Goal: Navigation & Orientation: Find specific page/section

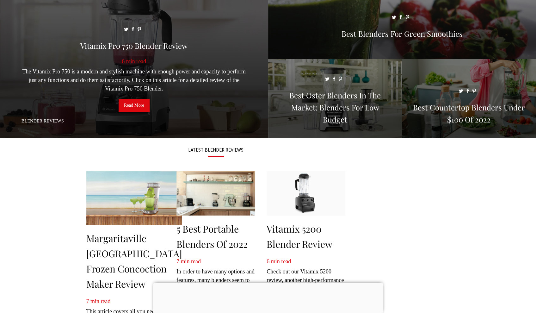
scroll to position [63, 0]
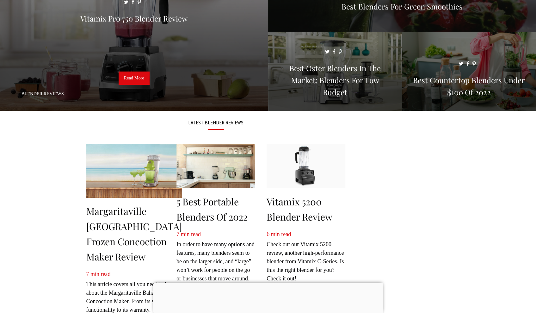
click at [266, 283] on div at bounding box center [268, 283] width 230 height 0
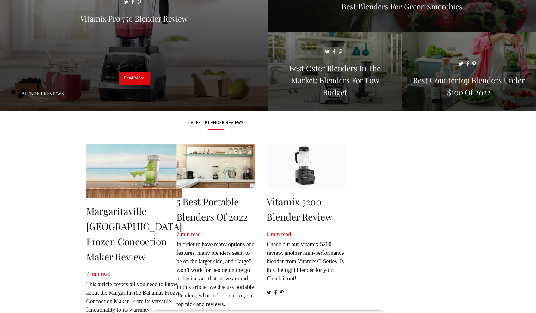
scroll to position [0, 0]
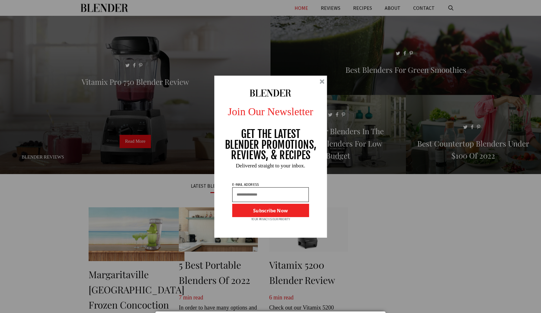
click at [305, 9] on div "Join Our Newsletter GET THE LATEST BLENDER PROMOTIONS, REVIEWS, & RECIPES Subsc…" at bounding box center [270, 156] width 541 height 313
click at [320, 81] on div at bounding box center [322, 81] width 5 height 5
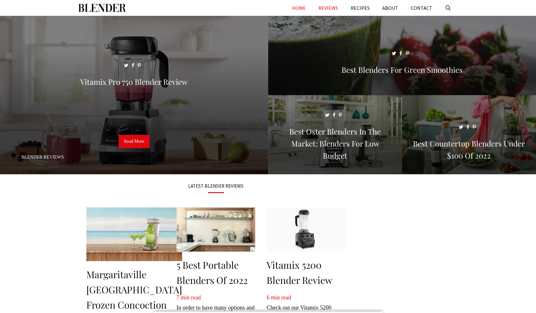
click at [333, 8] on link "REVIEWS" at bounding box center [328, 8] width 32 height 16
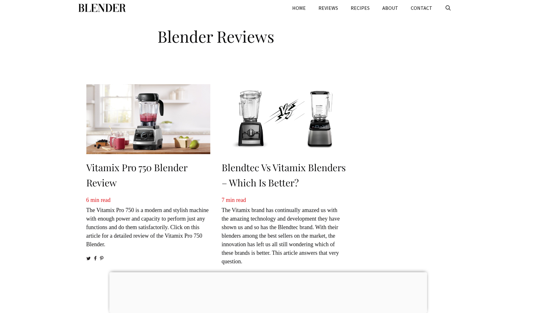
click at [105, 6] on img "Primary" at bounding box center [101, 8] width 47 height 16
